Goal: Information Seeking & Learning: Learn about a topic

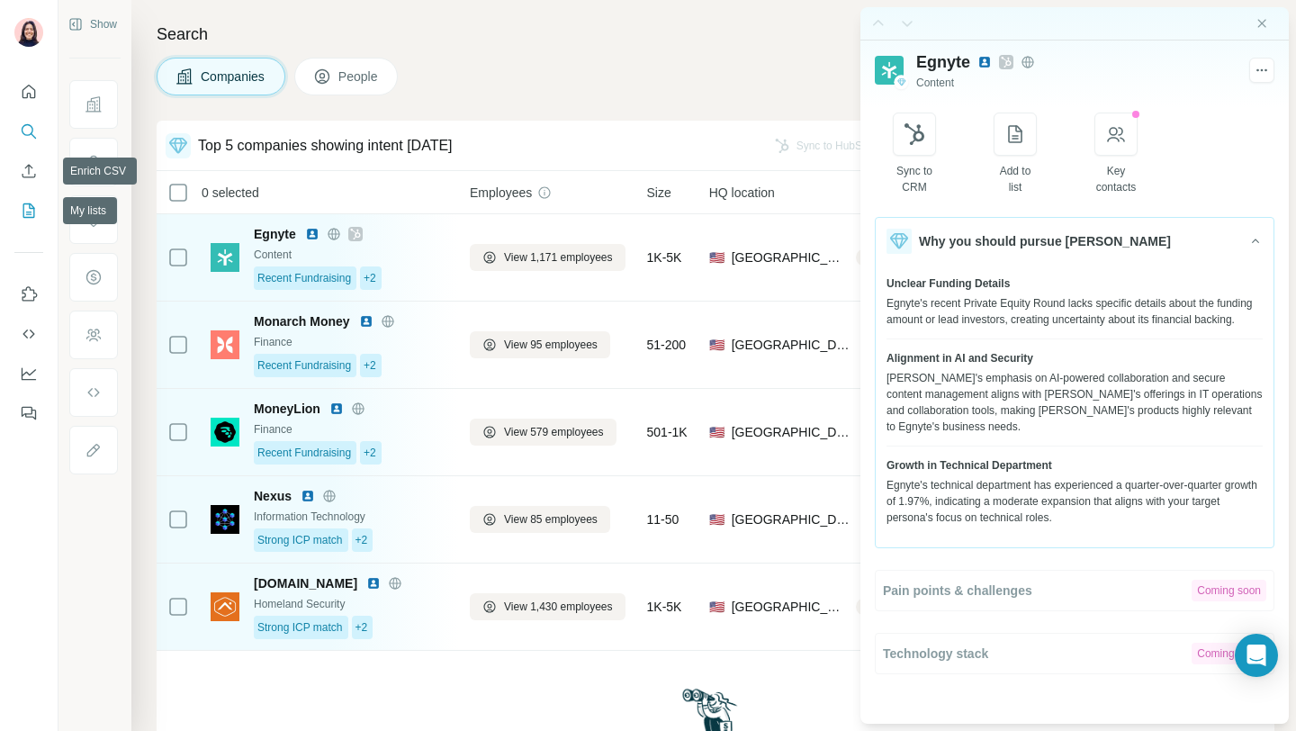
click at [24, 212] on icon "My lists" at bounding box center [29, 211] width 18 height 18
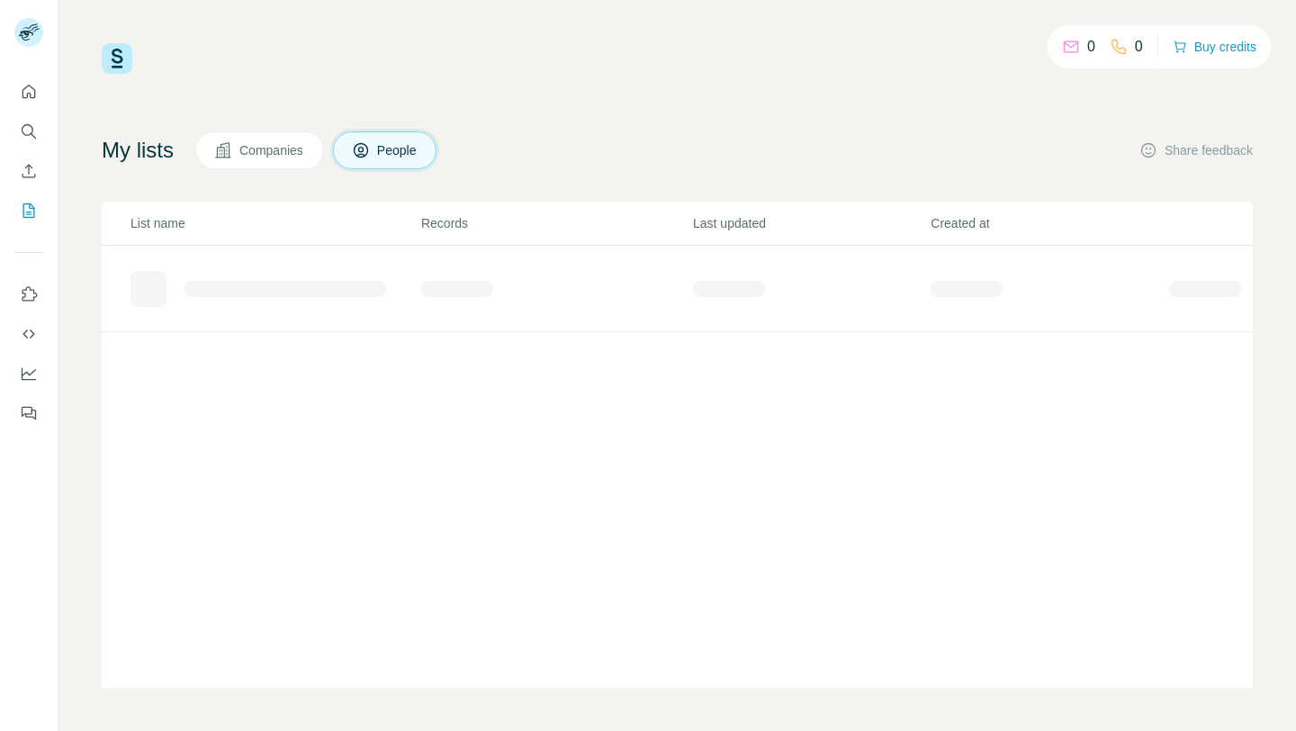
click at [300, 149] on span "Companies" at bounding box center [272, 150] width 66 height 18
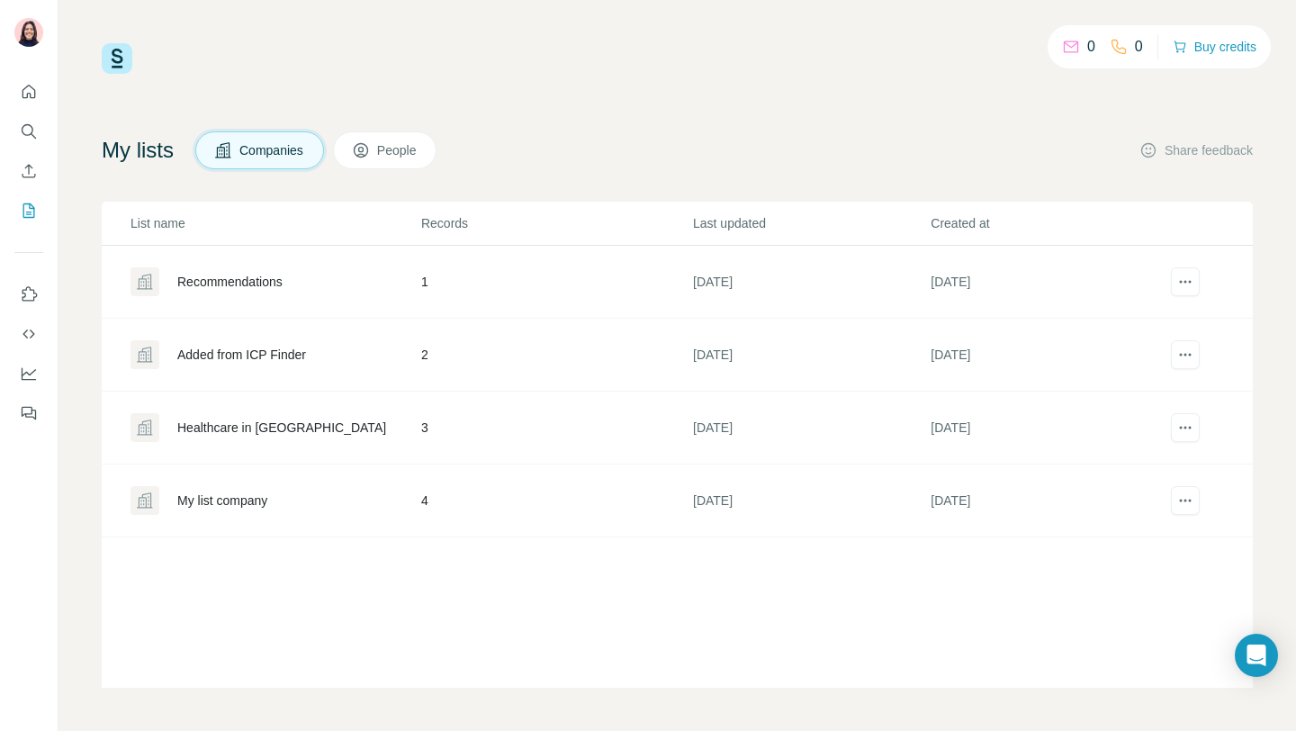
click at [226, 427] on div "Healthcare in [GEOGRAPHIC_DATA]" at bounding box center [281, 427] width 209 height 18
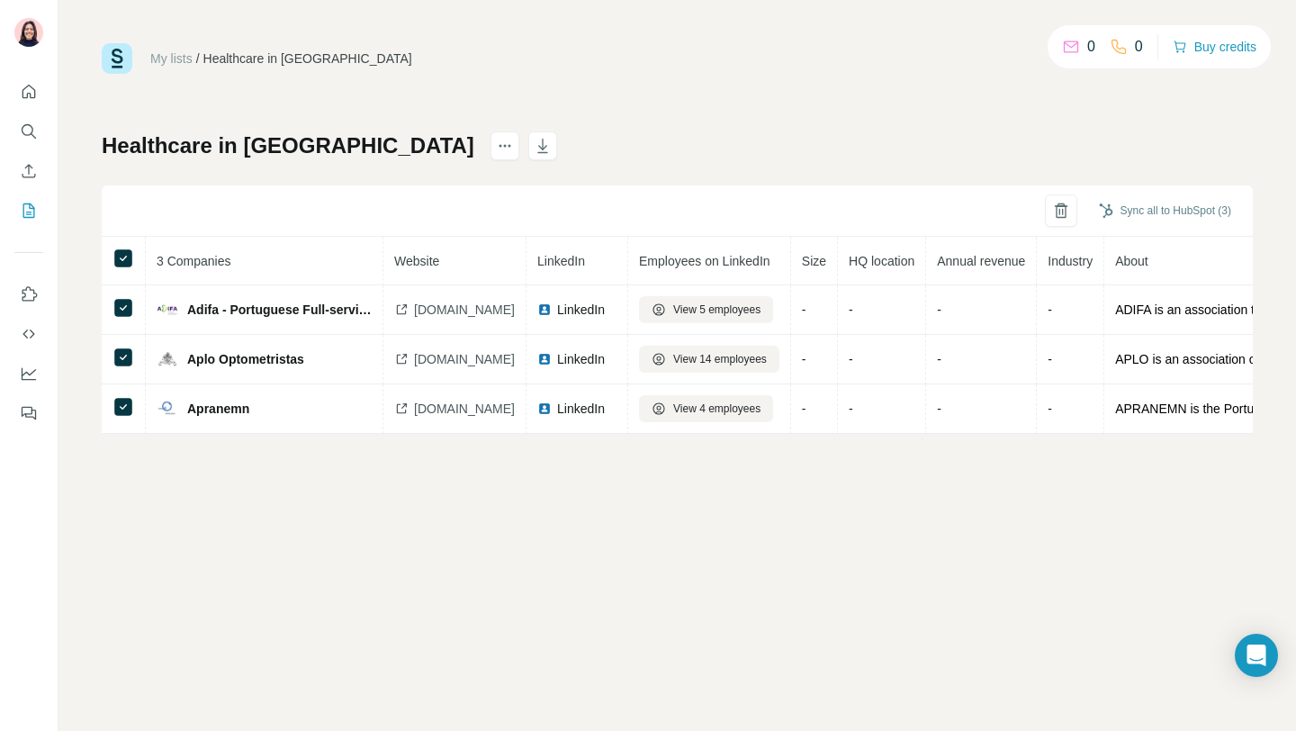
click at [706, 482] on div "My lists / Healthcare in [GEOGRAPHIC_DATA] 0 0 Buy credits Healthcare in [GEOGR…" at bounding box center [676, 365] width 1237 height 731
click at [159, 195] on div "Sync all to HubSpot (3)" at bounding box center [677, 210] width 1151 height 51
click at [25, 131] on icon "Search" at bounding box center [29, 131] width 18 height 18
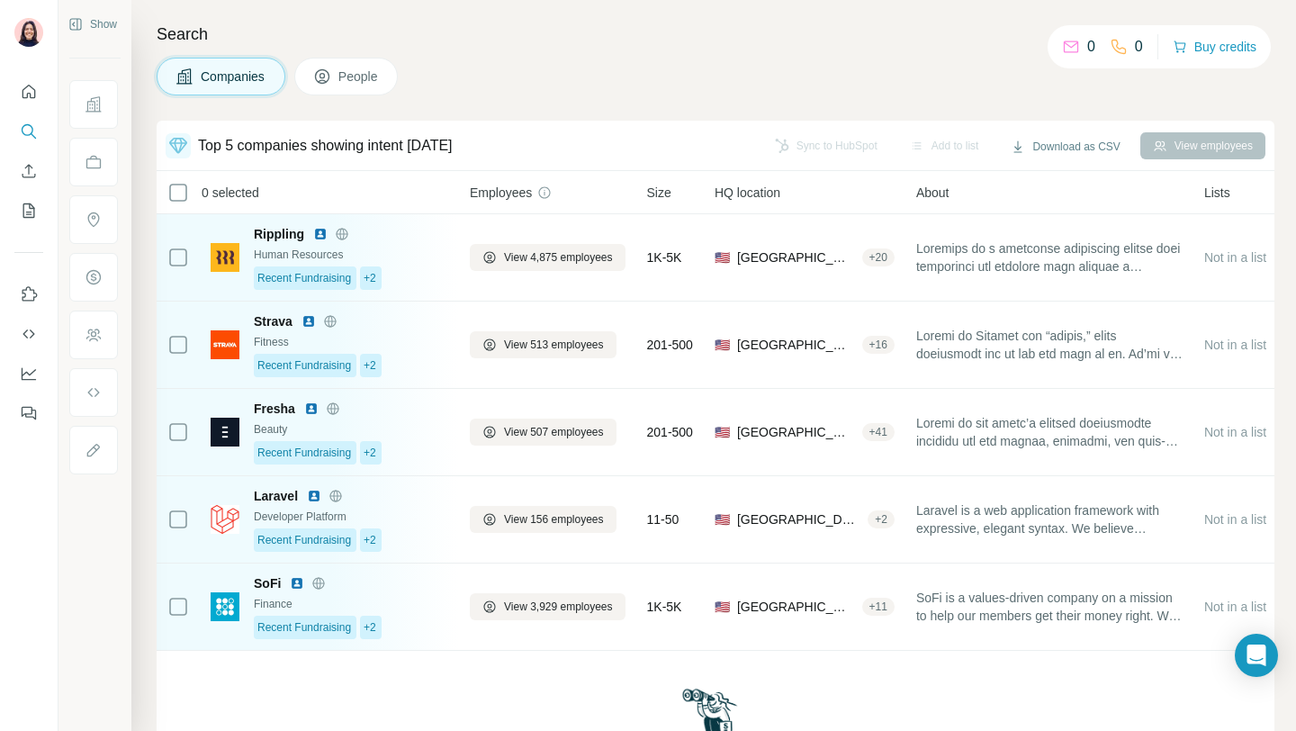
click at [358, 81] on span "People" at bounding box center [358, 76] width 41 height 18
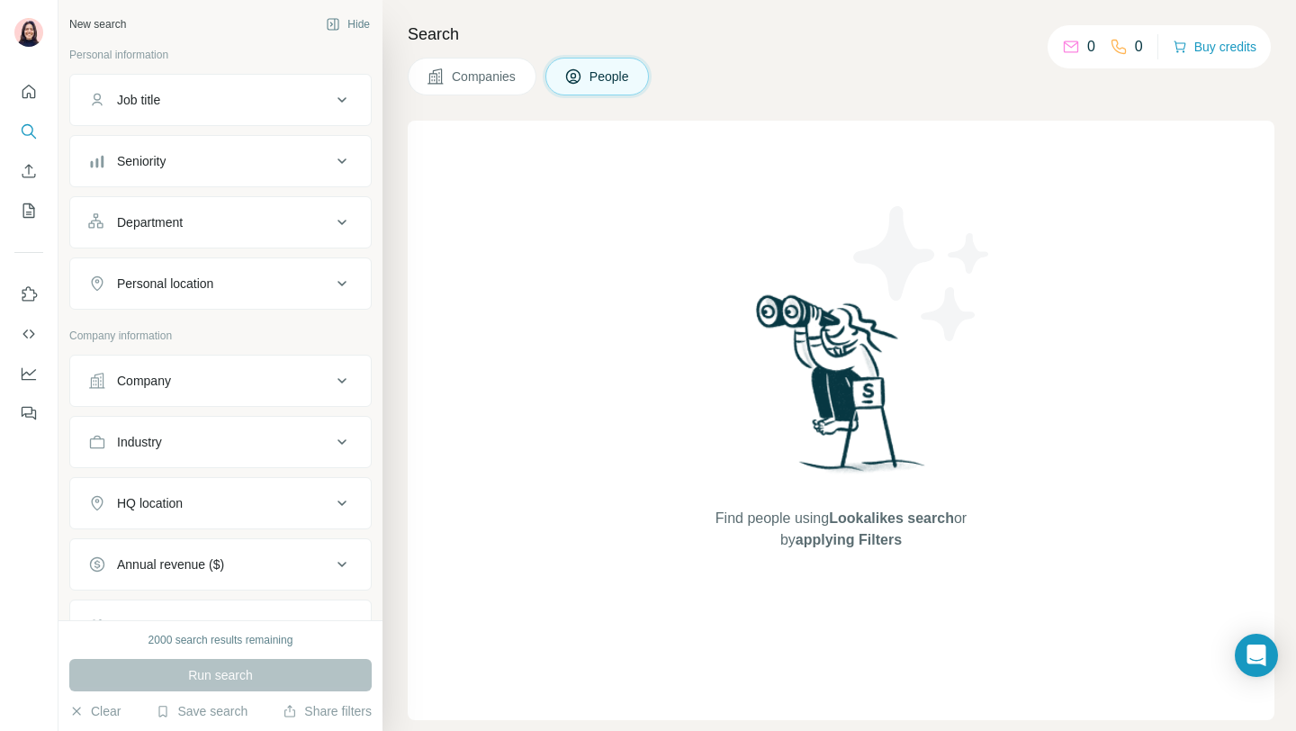
click at [182, 370] on button "Company" at bounding box center [220, 380] width 301 height 43
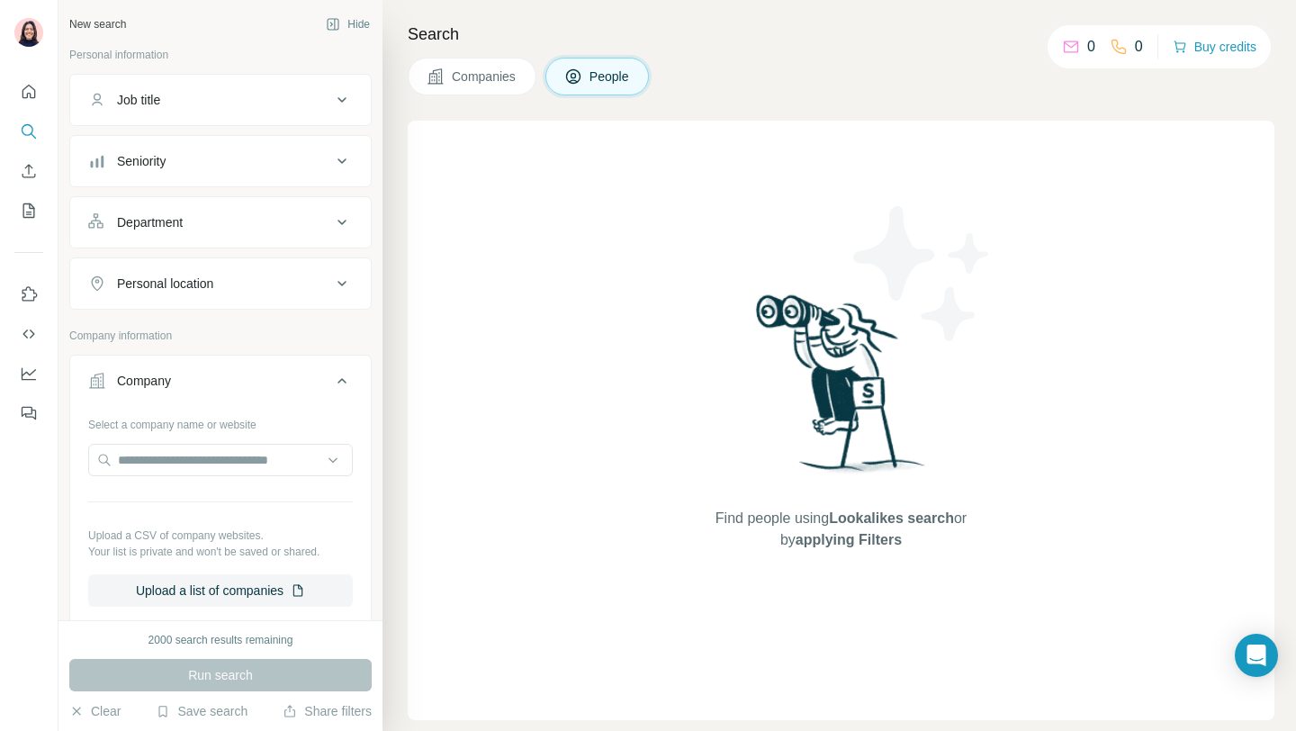
click at [480, 78] on span "Companies" at bounding box center [485, 76] width 66 height 18
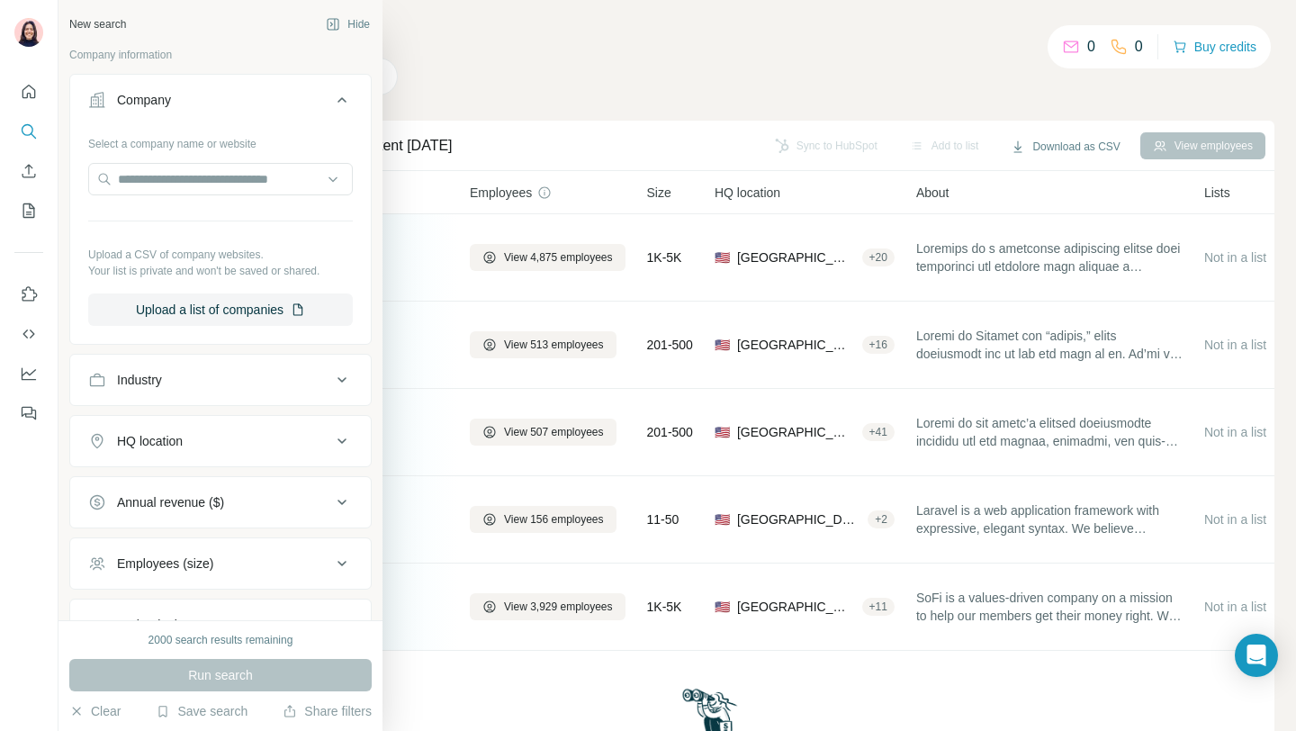
click at [274, 99] on div "Company" at bounding box center [209, 100] width 243 height 18
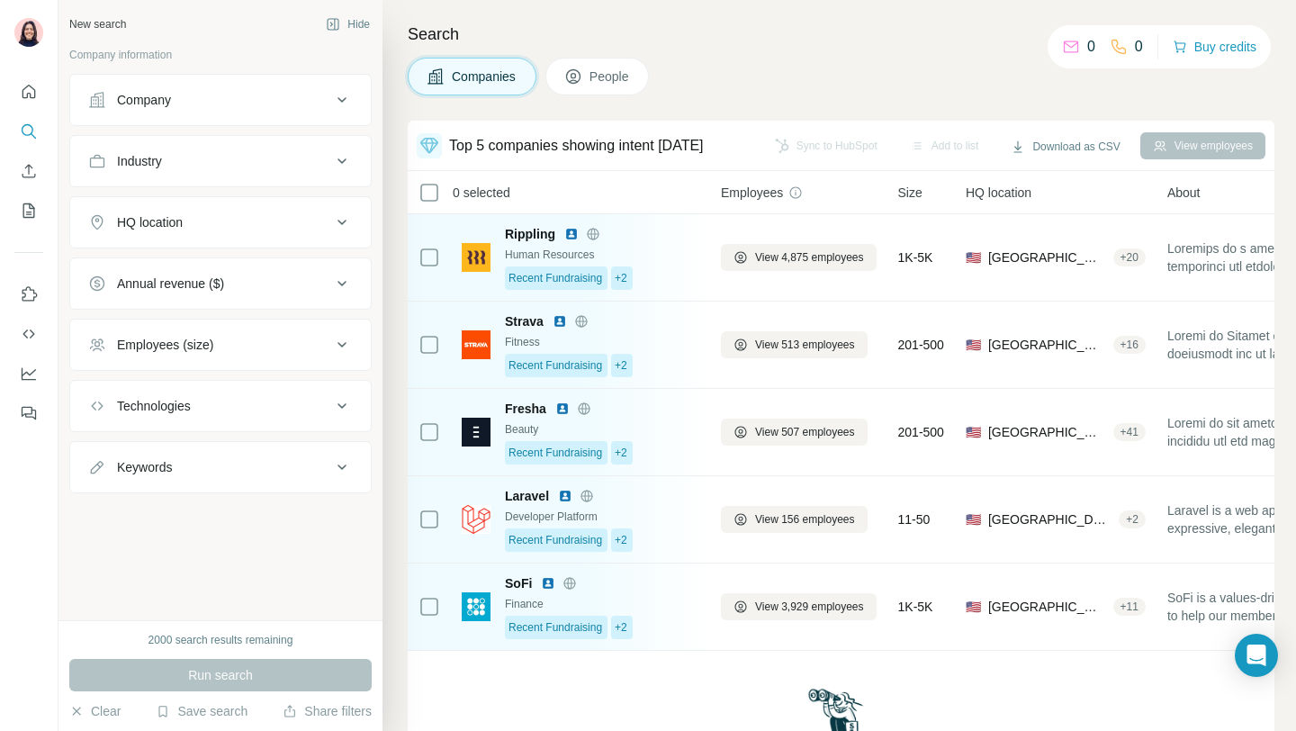
click at [199, 102] on div "Company" at bounding box center [209, 100] width 243 height 18
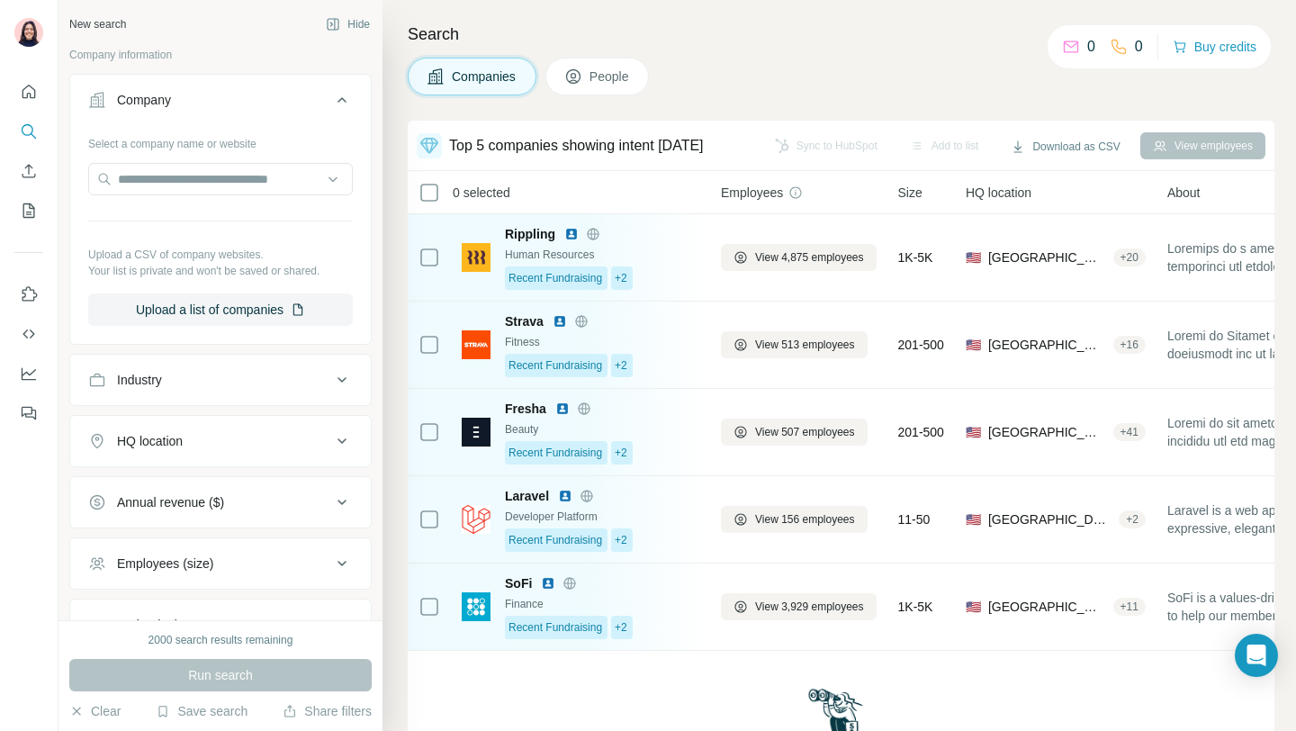
click at [166, 116] on button "Company" at bounding box center [220, 103] width 301 height 50
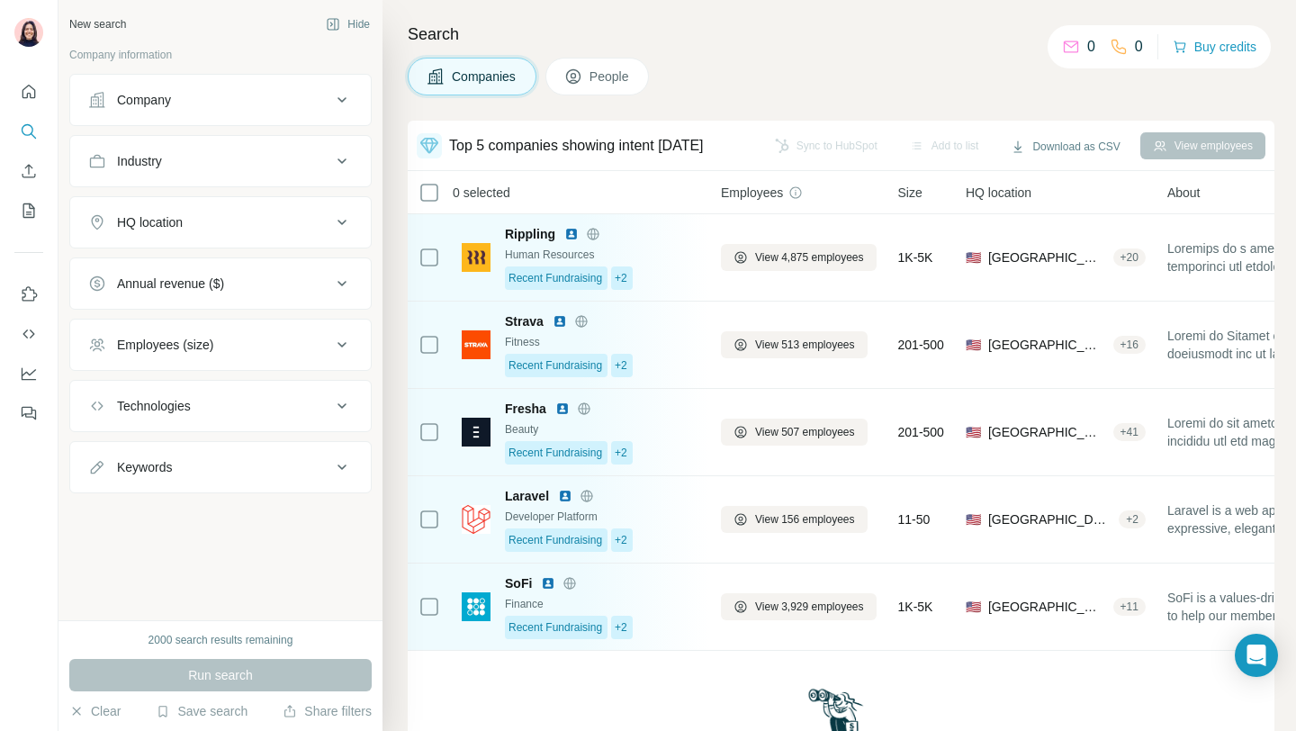
click at [156, 162] on div "Industry" at bounding box center [139, 161] width 45 height 18
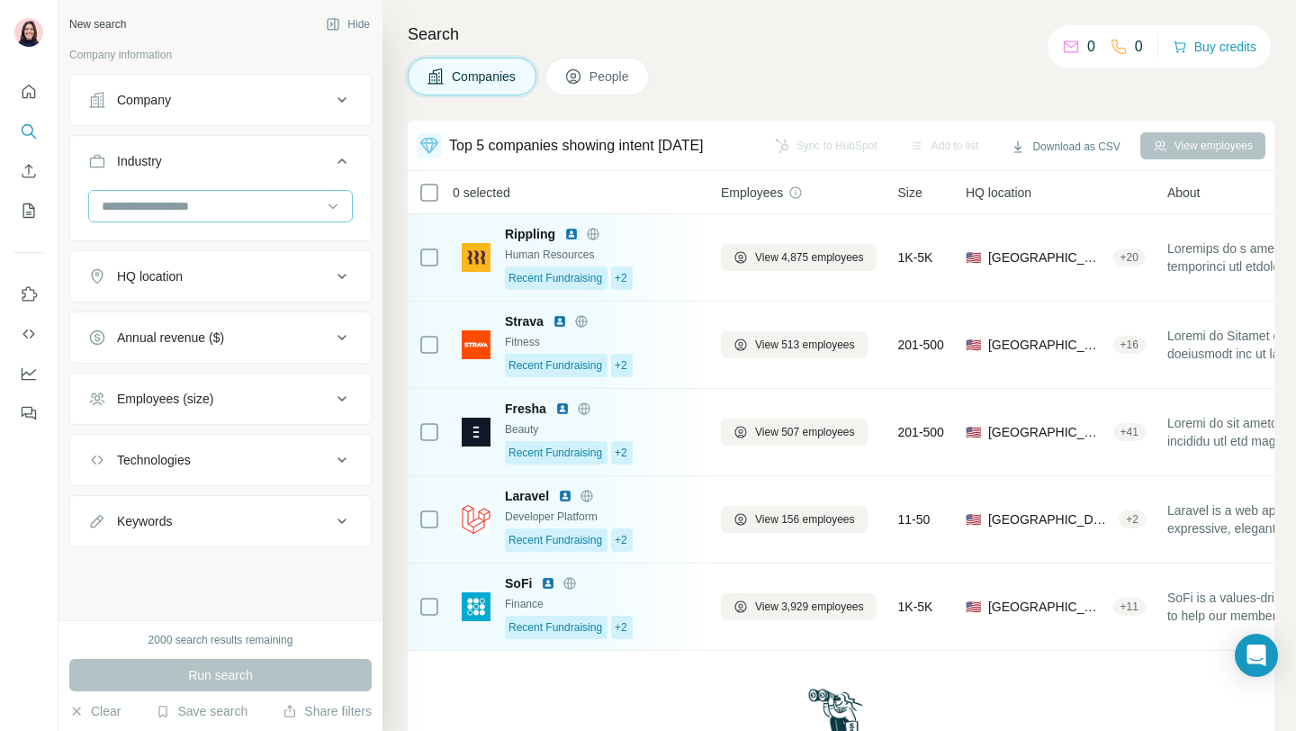
click at [156, 216] on div at bounding box center [211, 206] width 222 height 31
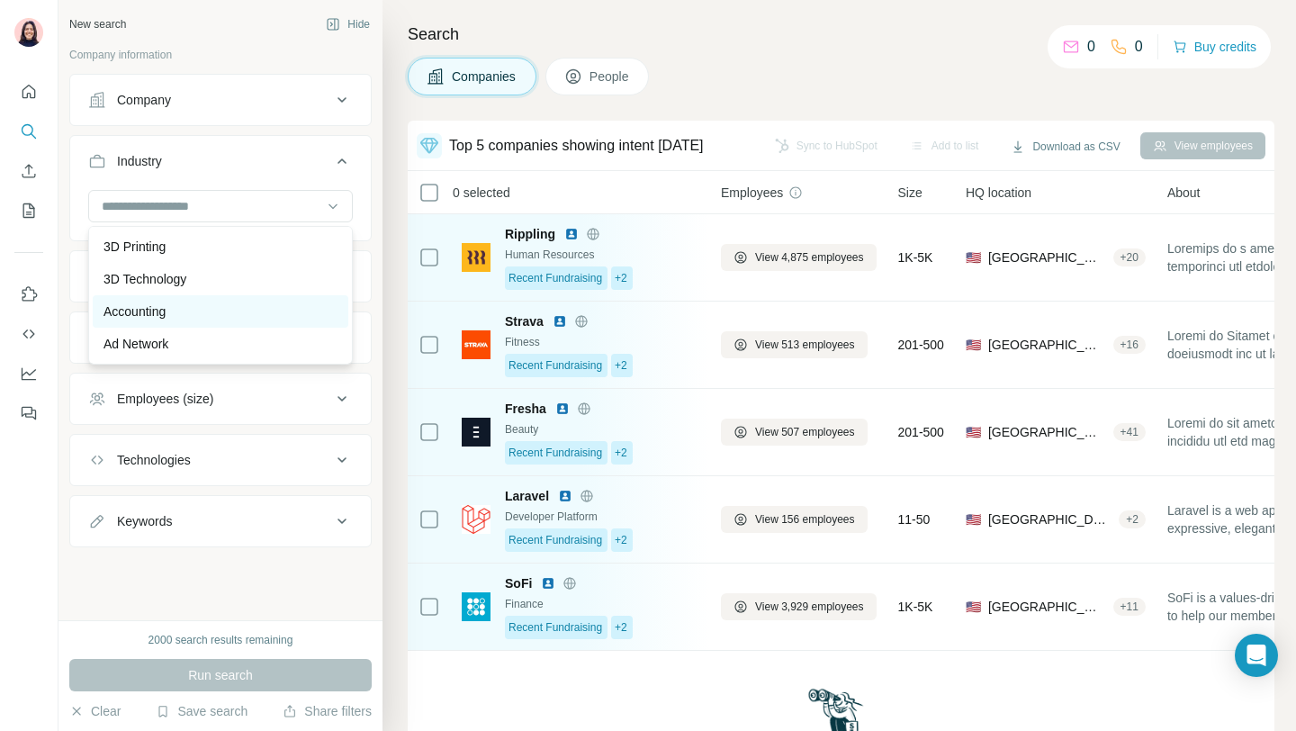
click at [166, 312] on p "Accounting" at bounding box center [134, 311] width 62 height 18
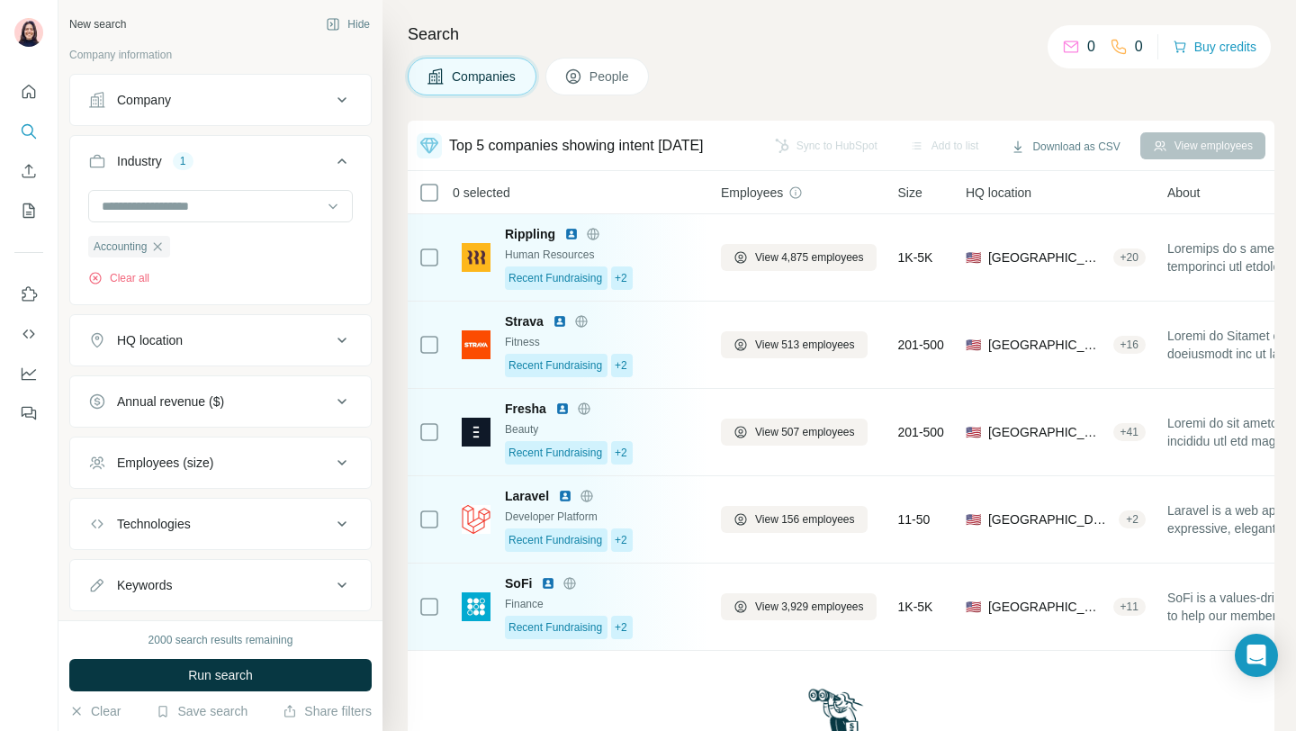
click at [169, 319] on button "HQ location" at bounding box center [220, 340] width 301 height 43
click at [172, 389] on input "text" at bounding box center [220, 385] width 265 height 32
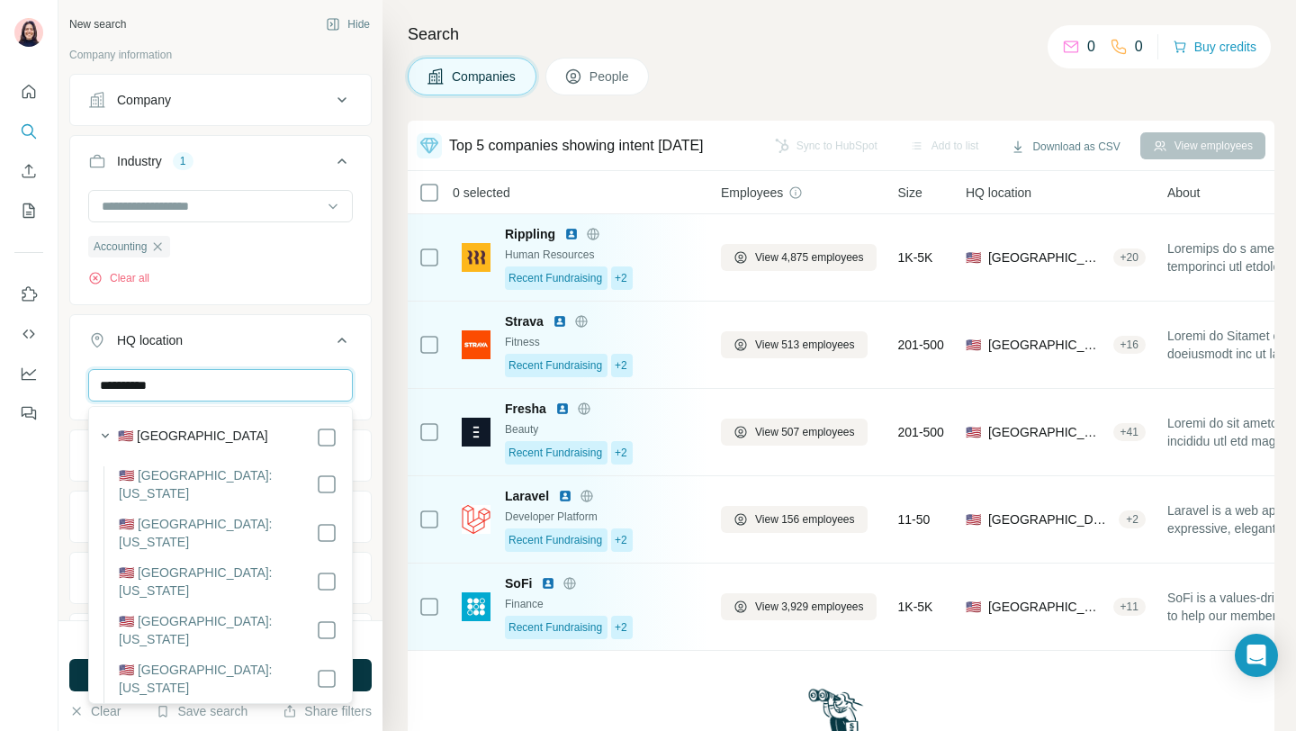
type input "**********"
click at [200, 432] on label "🇺🇸 [GEOGRAPHIC_DATA]" at bounding box center [193, 437] width 150 height 22
click at [367, 353] on button "HQ location 1" at bounding box center [220, 344] width 301 height 50
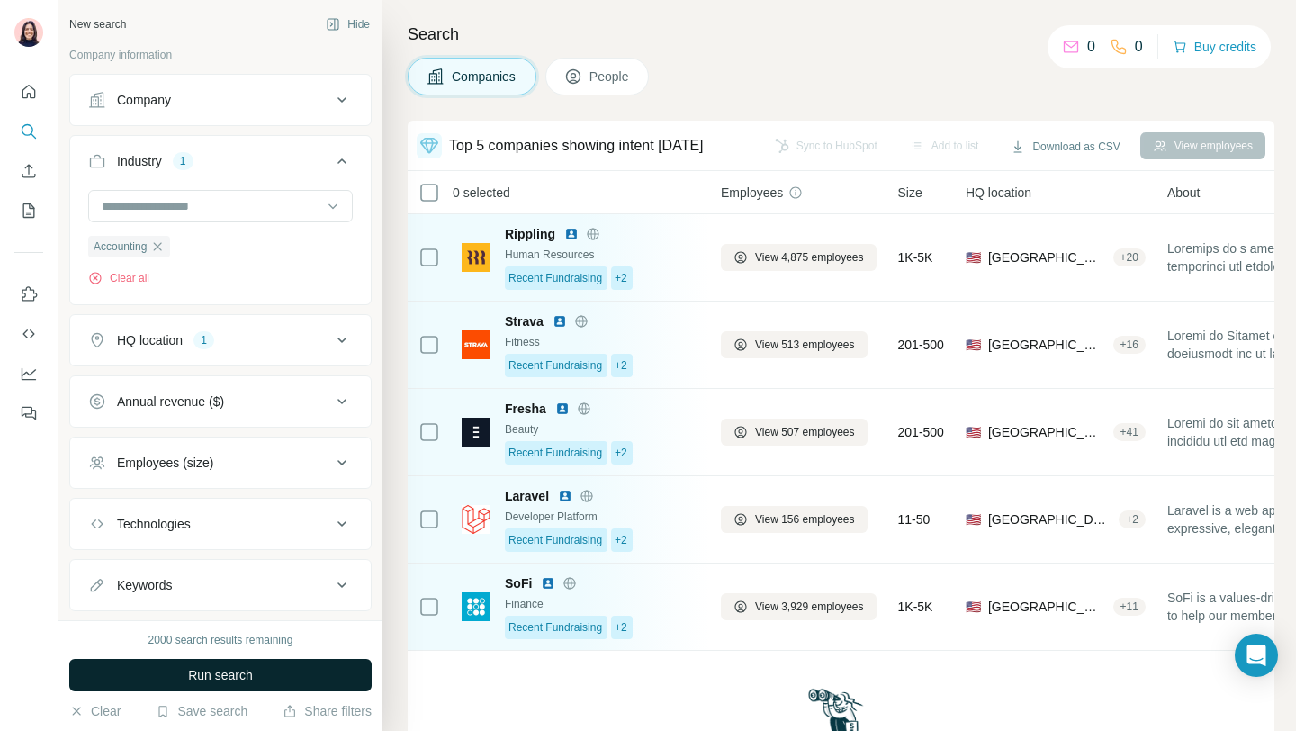
click at [265, 680] on button "Run search" at bounding box center [220, 675] width 302 height 32
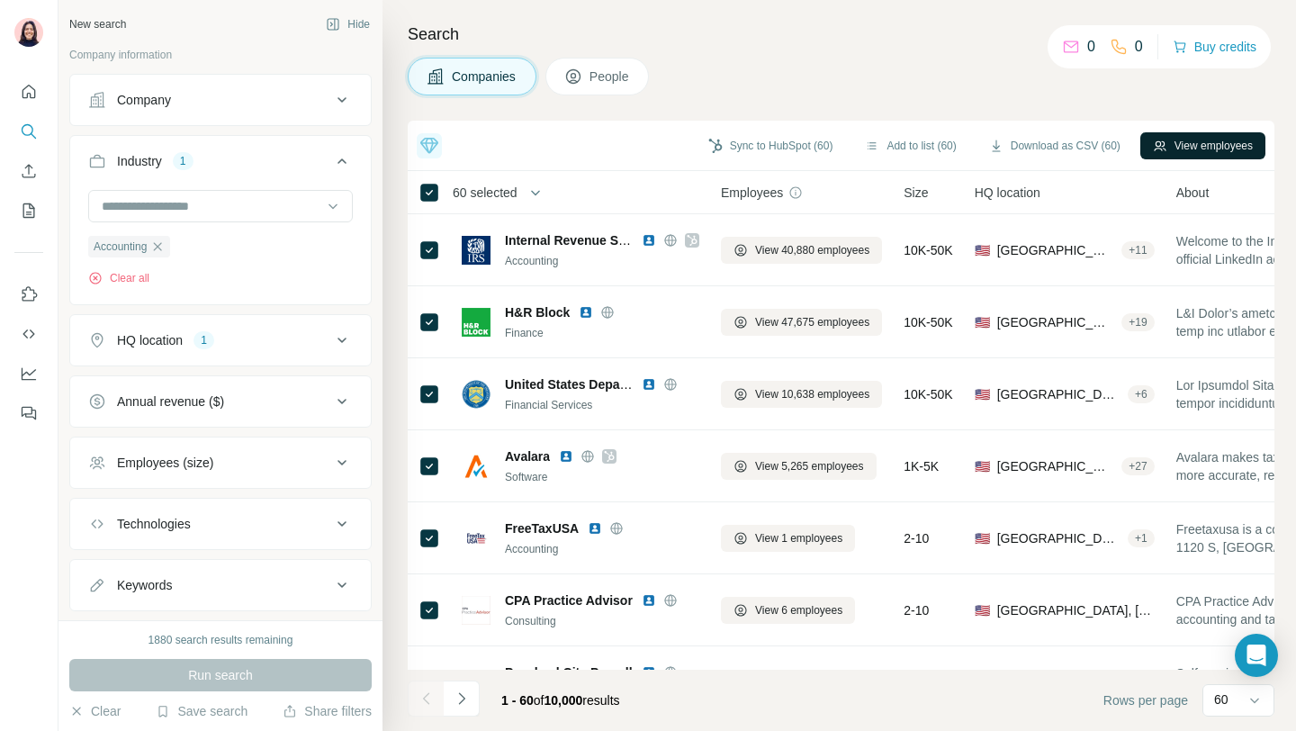
click at [1241, 138] on button "View employees" at bounding box center [1202, 145] width 125 height 27
